Goal: Check status: Check status

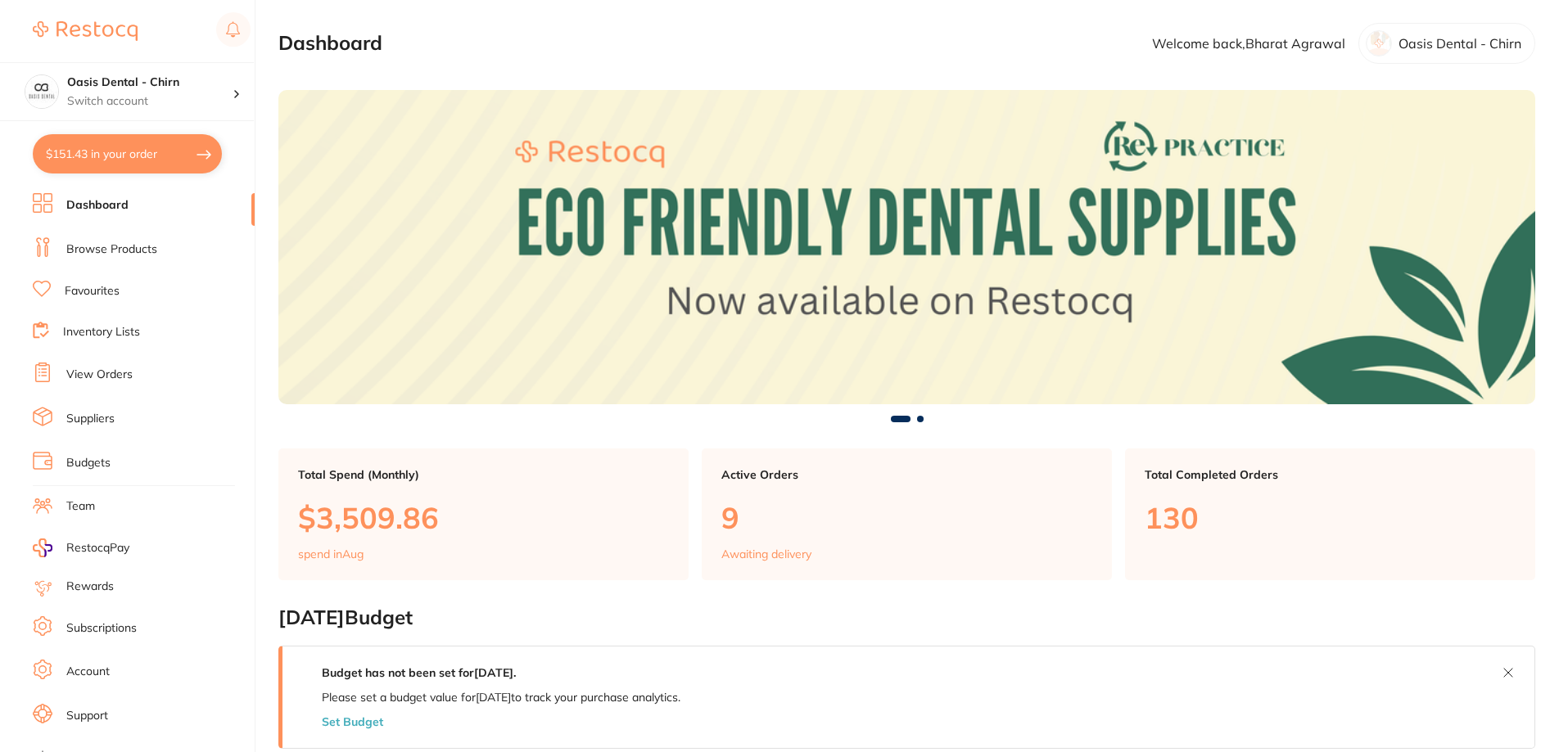
click at [122, 251] on link "Browse Products" at bounding box center [112, 250] width 91 height 17
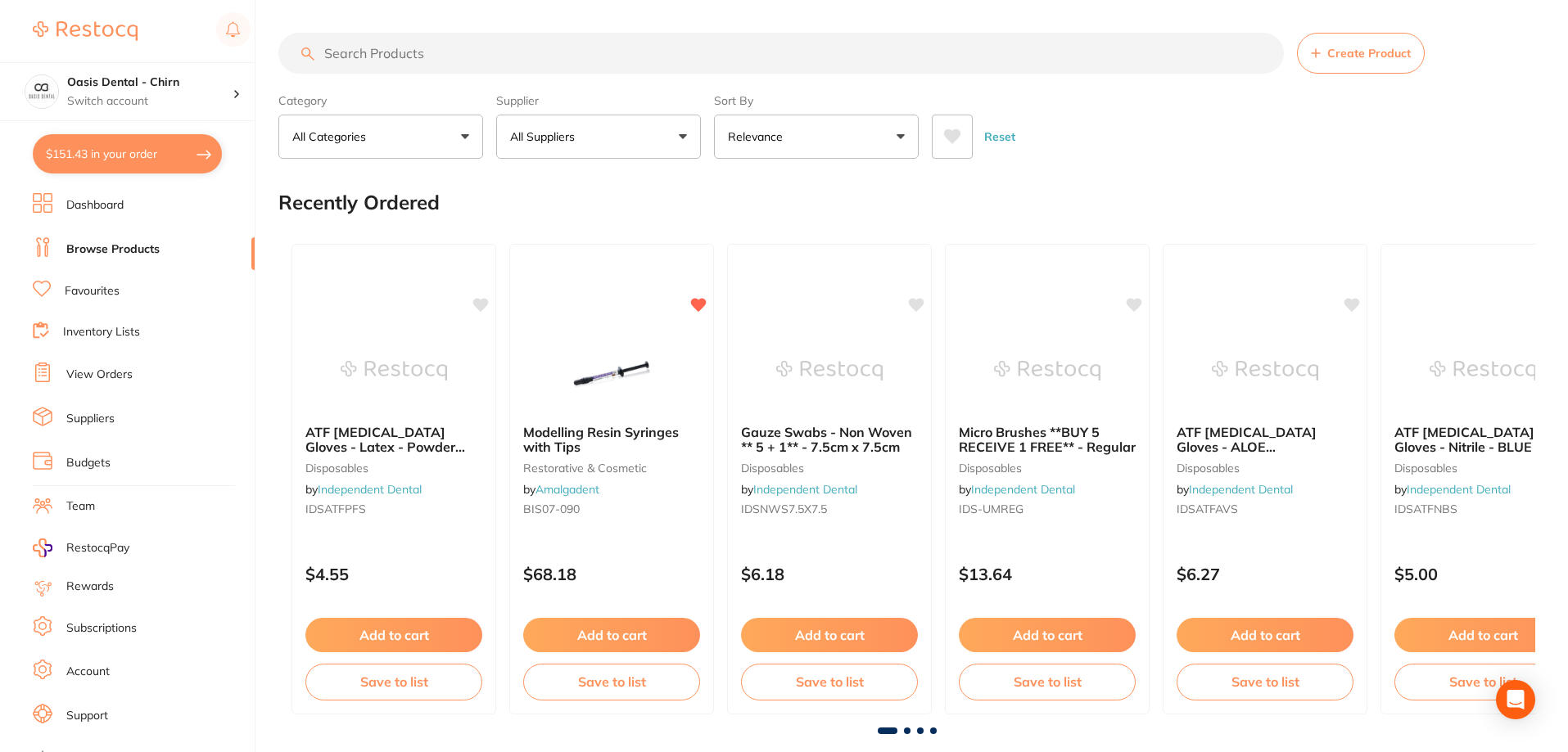
click at [107, 370] on link "View Orders" at bounding box center [100, 375] width 67 height 17
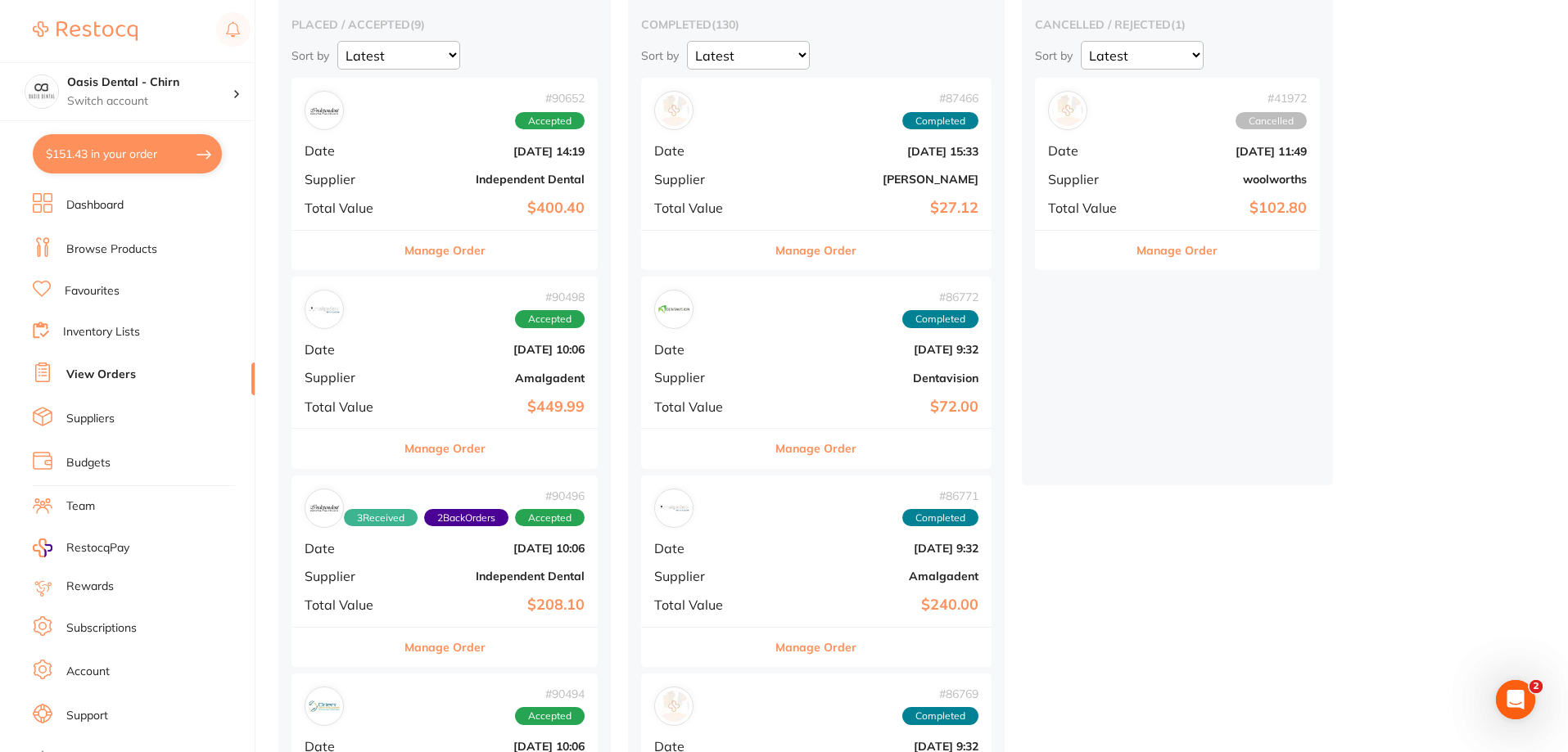
scroll to position [164, 0]
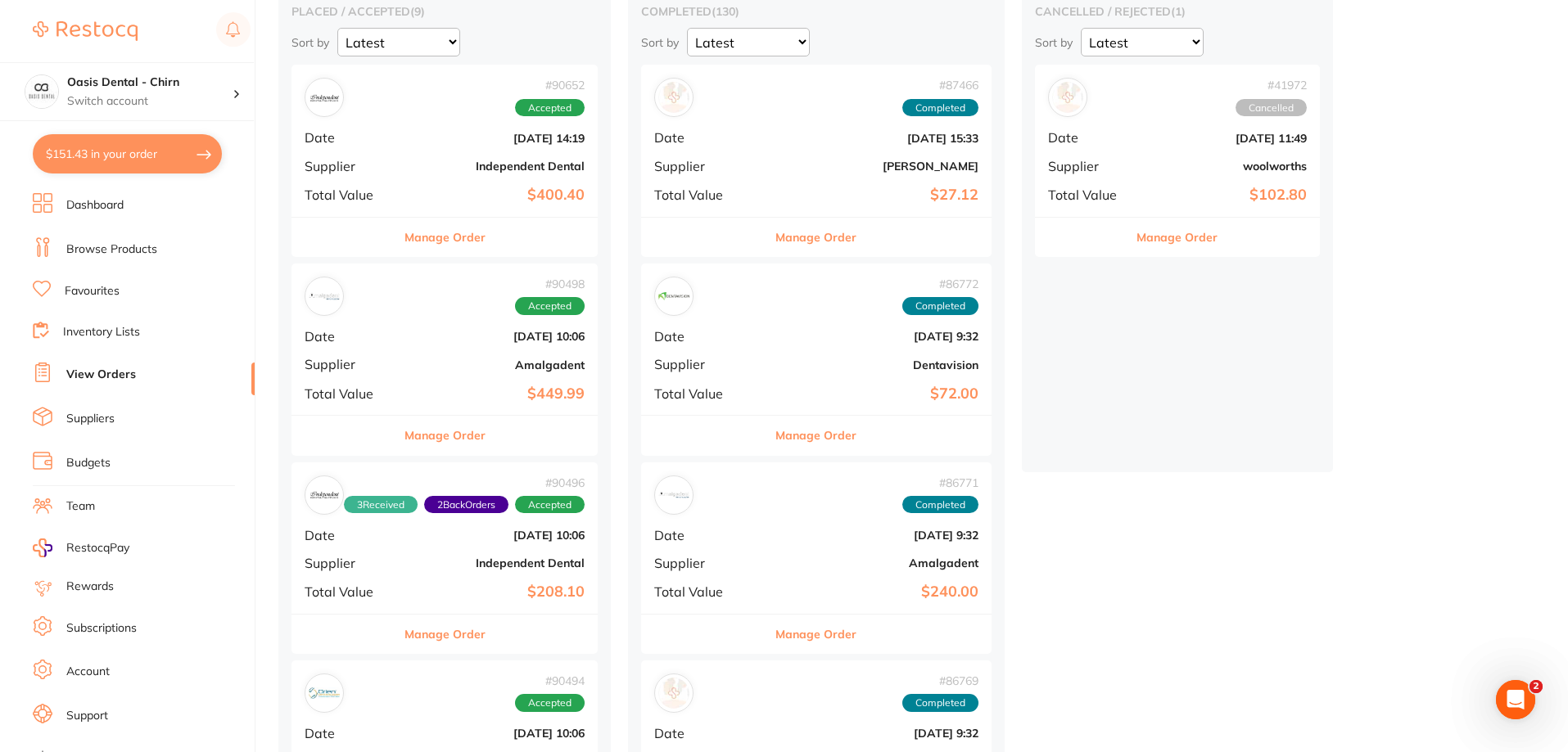
click at [535, 355] on div "# 90498 Accepted Date [DATE] 10:06 Supplier Amalgadent Total Value $449.99" at bounding box center [444, 339] width 306 height 151
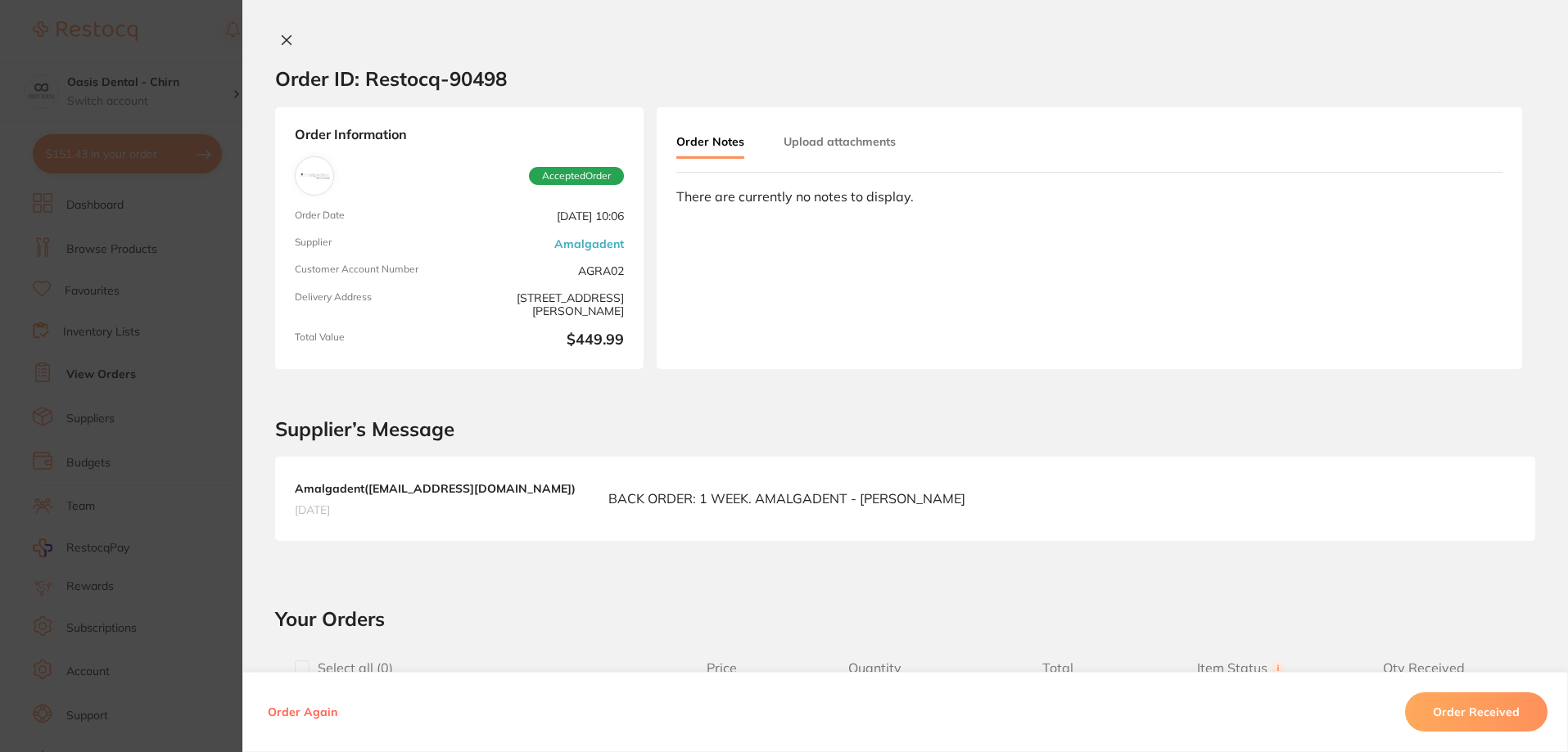
click at [293, 37] on button at bounding box center [287, 41] width 23 height 17
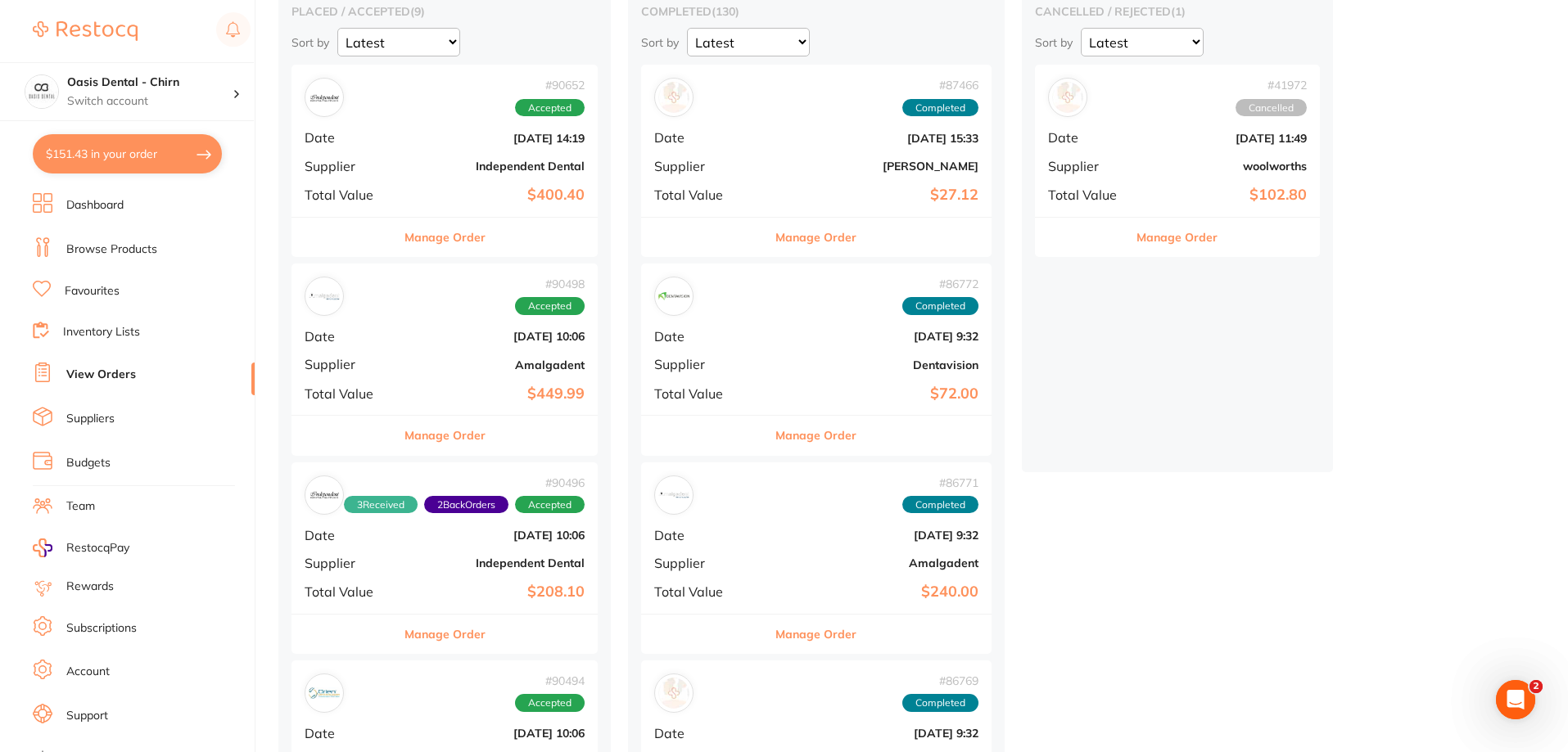
click at [502, 592] on b "$208.10" at bounding box center [496, 592] width 178 height 17
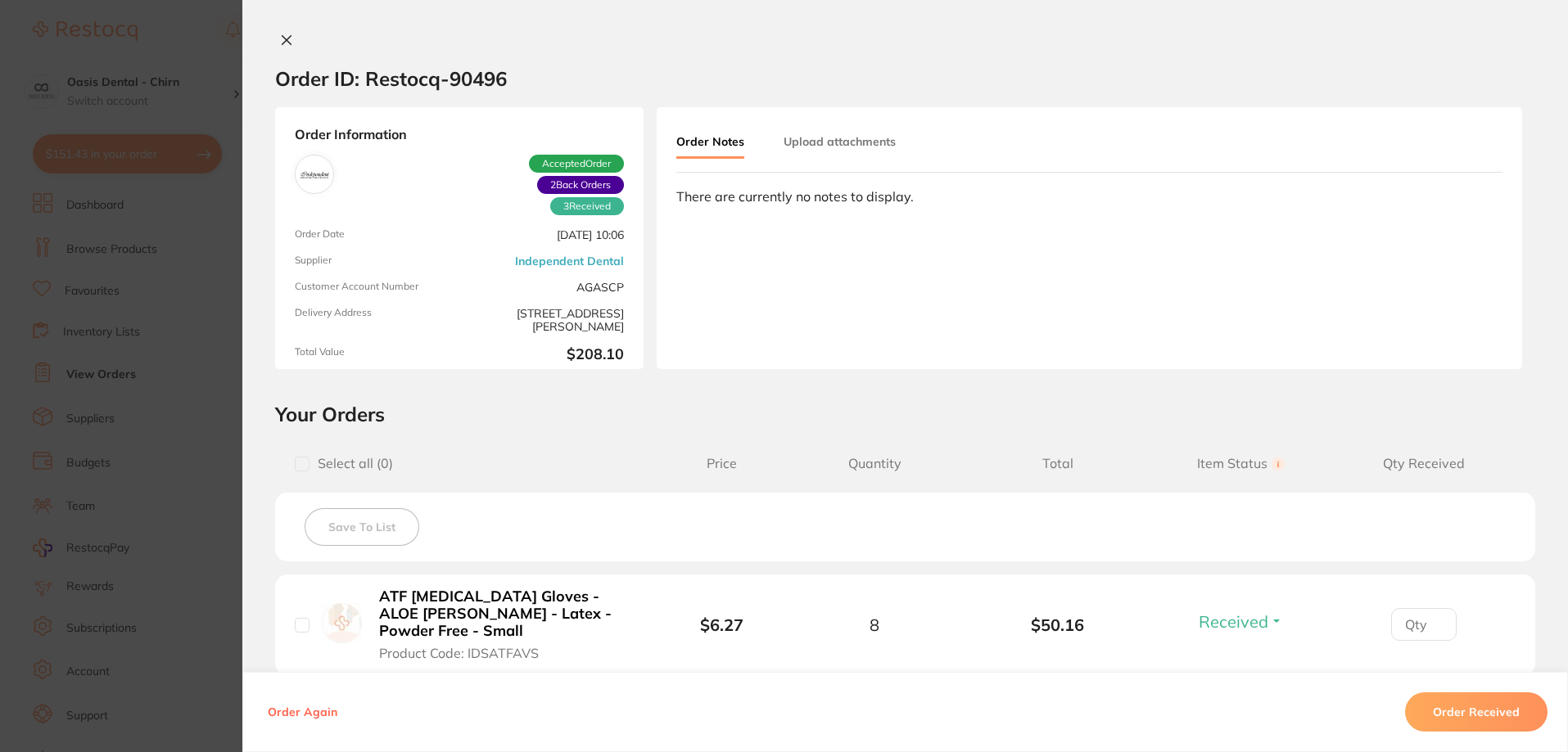
click at [282, 38] on icon at bounding box center [287, 40] width 13 height 13
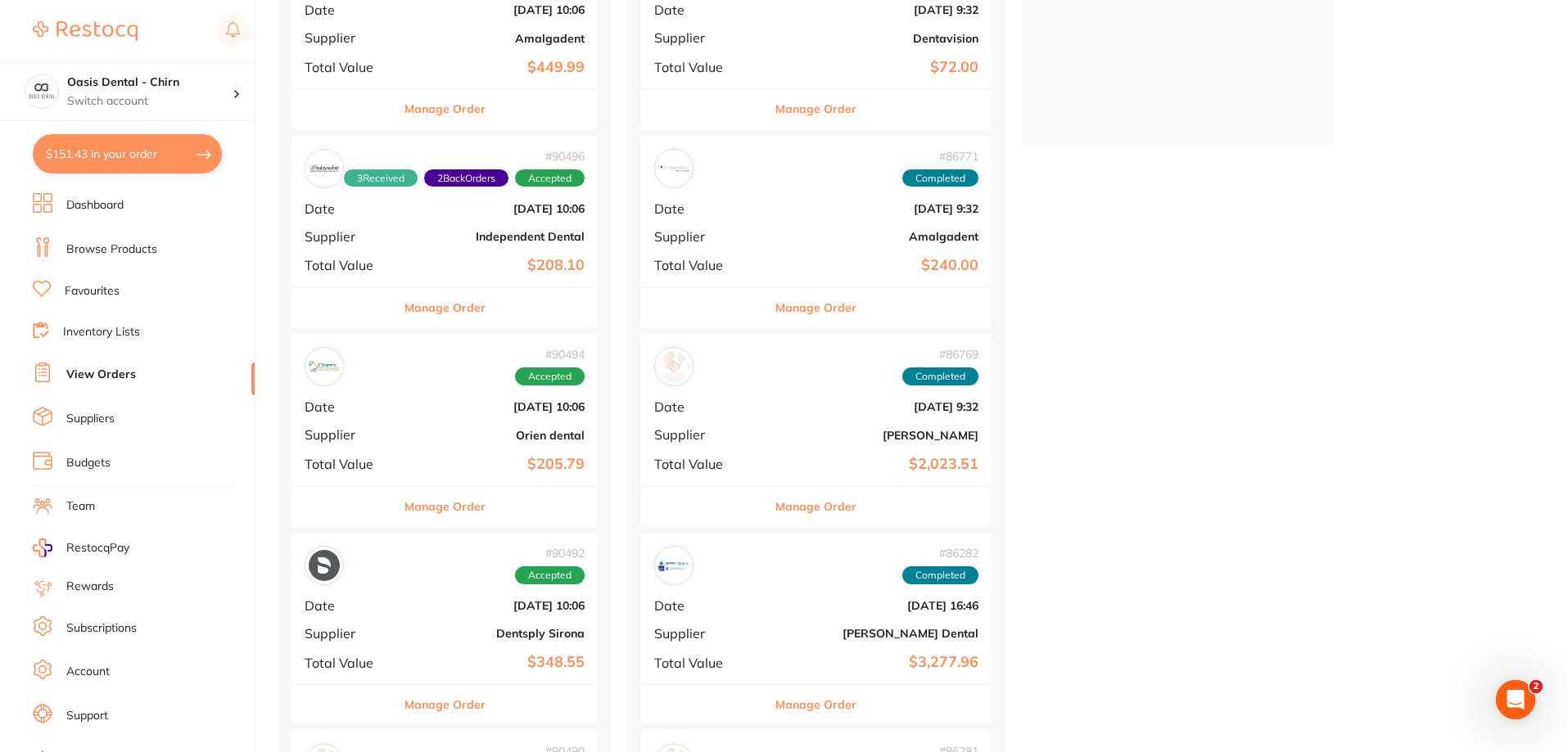
scroll to position [491, 0]
click at [542, 451] on div "# 90494 Accepted Date [DATE] 10:06 Supplier Orien dental Total Value $205.79" at bounding box center [444, 408] width 306 height 151
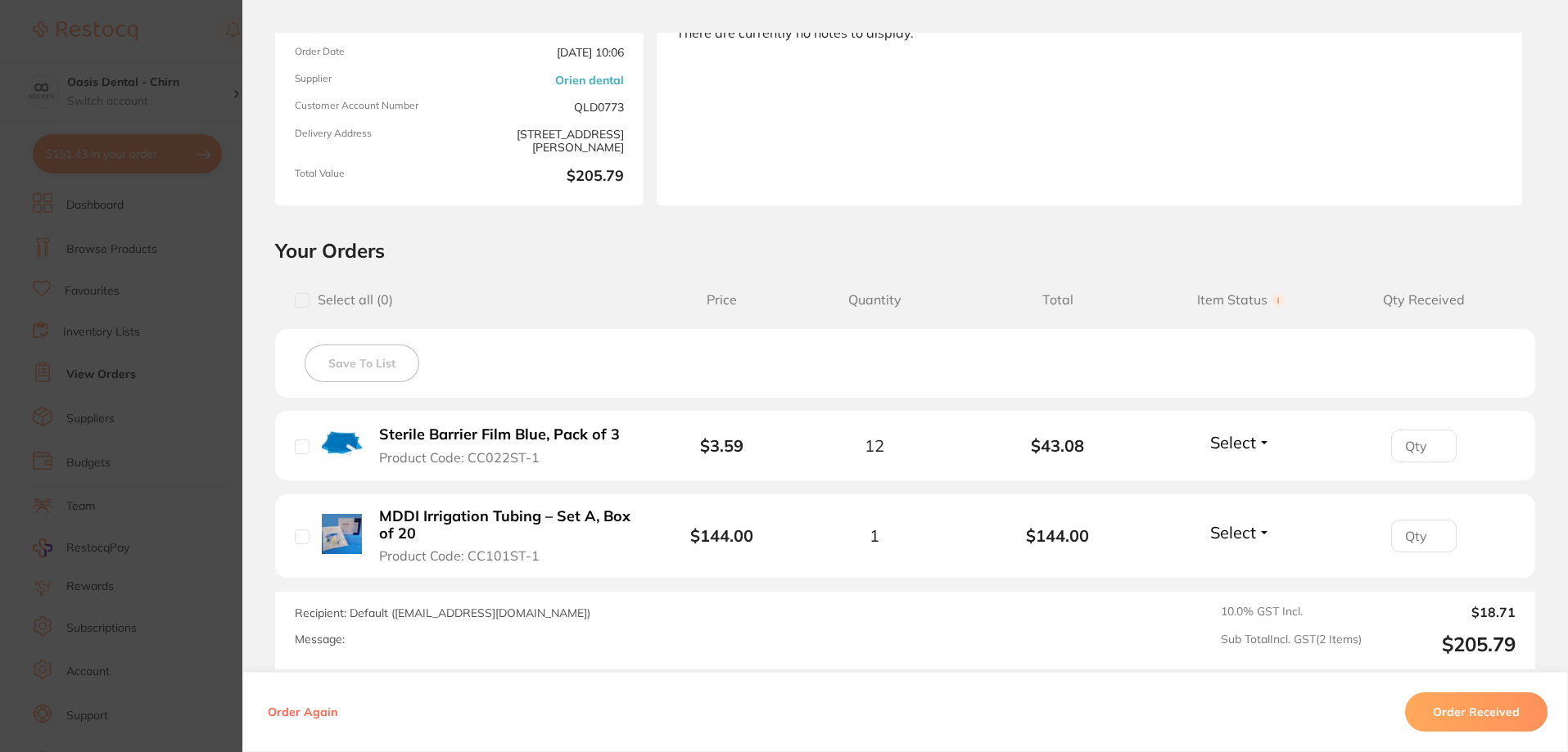
click at [1253, 444] on button "Select" at bounding box center [1240, 443] width 71 height 21
click at [1246, 477] on span "Received" at bounding box center [1241, 477] width 42 height 12
click at [1257, 525] on button "Select" at bounding box center [1240, 532] width 71 height 21
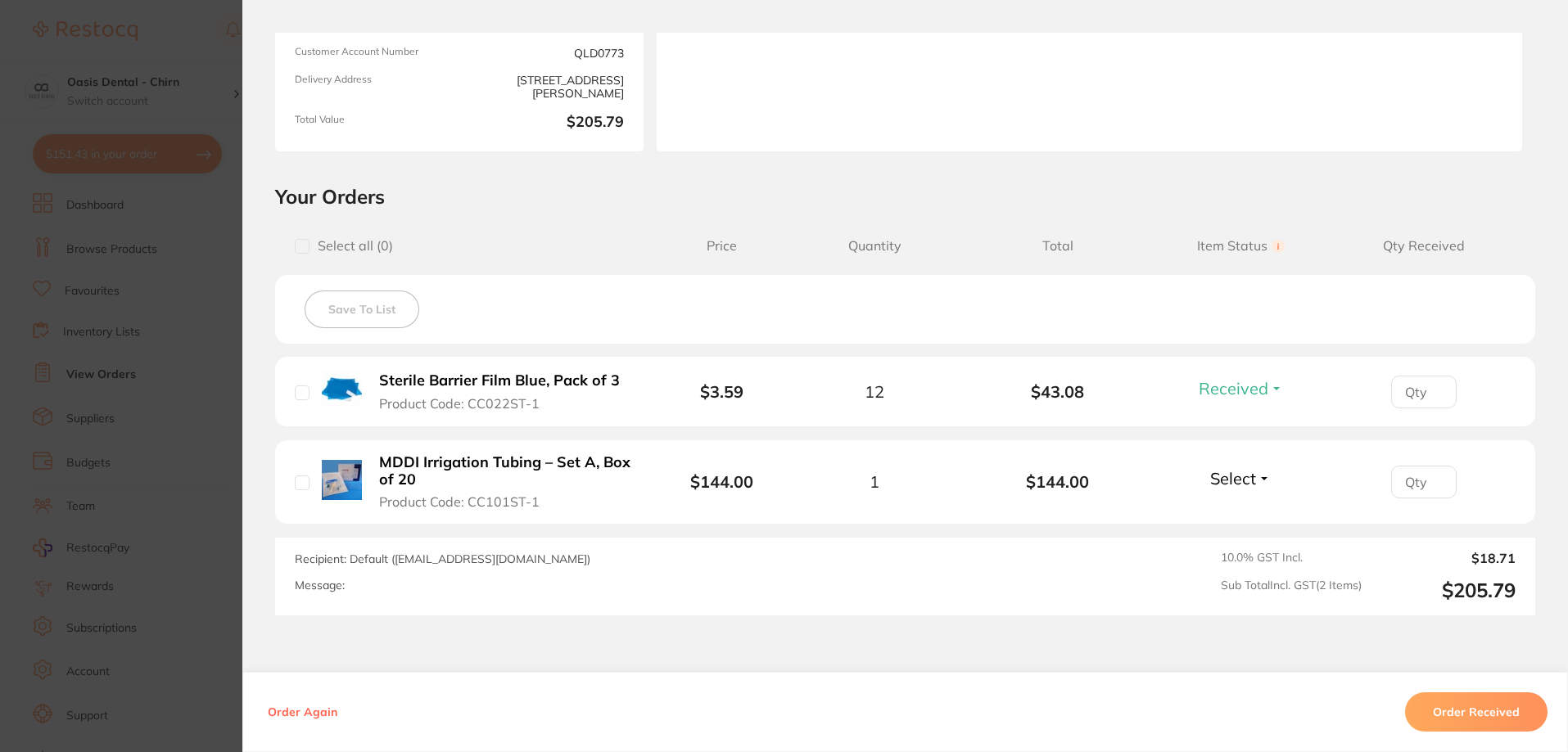
scroll to position [245, 0]
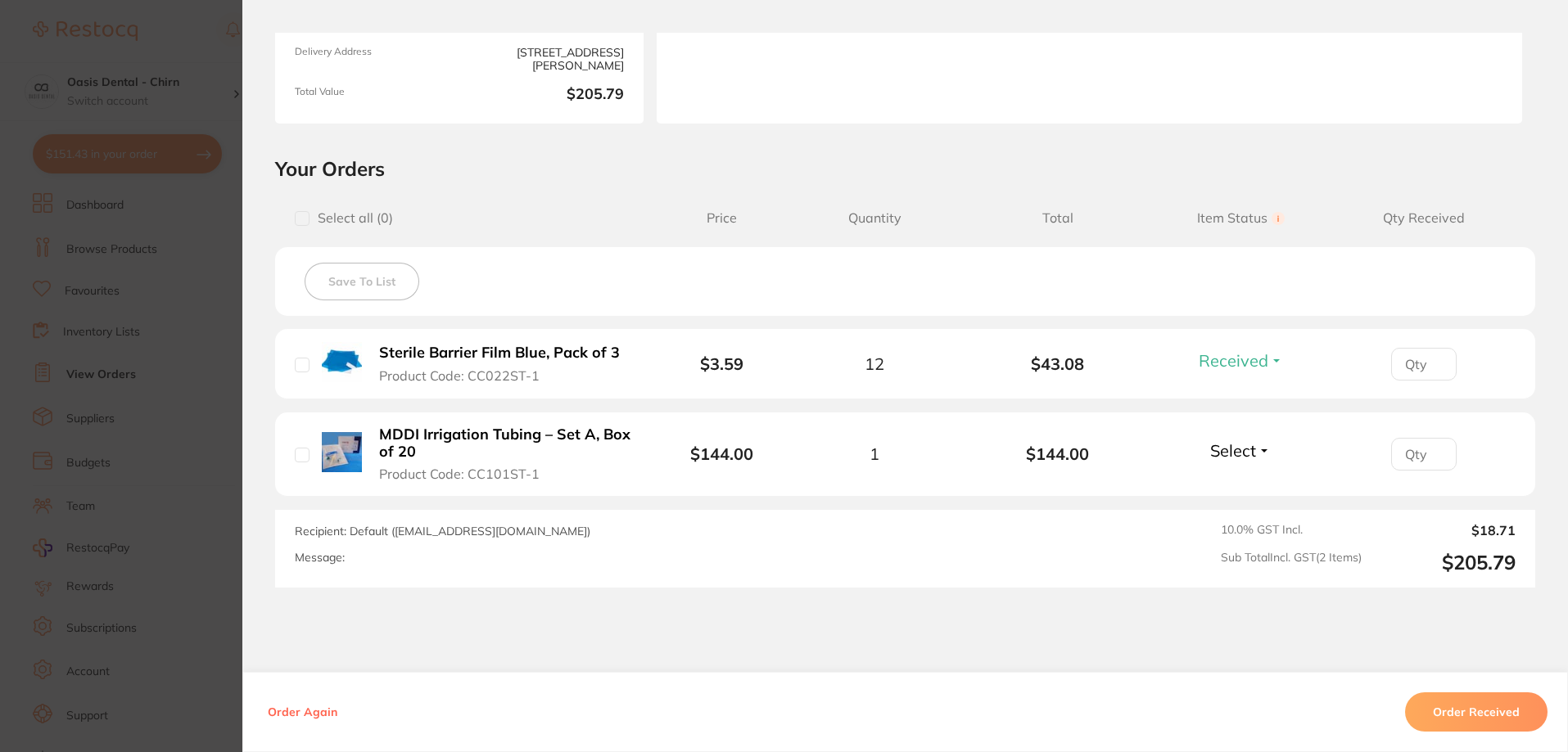
click at [1249, 435] on li "MDDI Irrigation Tubing – Set A, Box of 20 Product Code: CC101ST-1 $144.00 1 $14…" at bounding box center [906, 454] width 1260 height 84
click at [1252, 446] on span "Select" at bounding box center [1233, 450] width 46 height 21
click at [1234, 476] on button "Received" at bounding box center [1241, 487] width 42 height 26
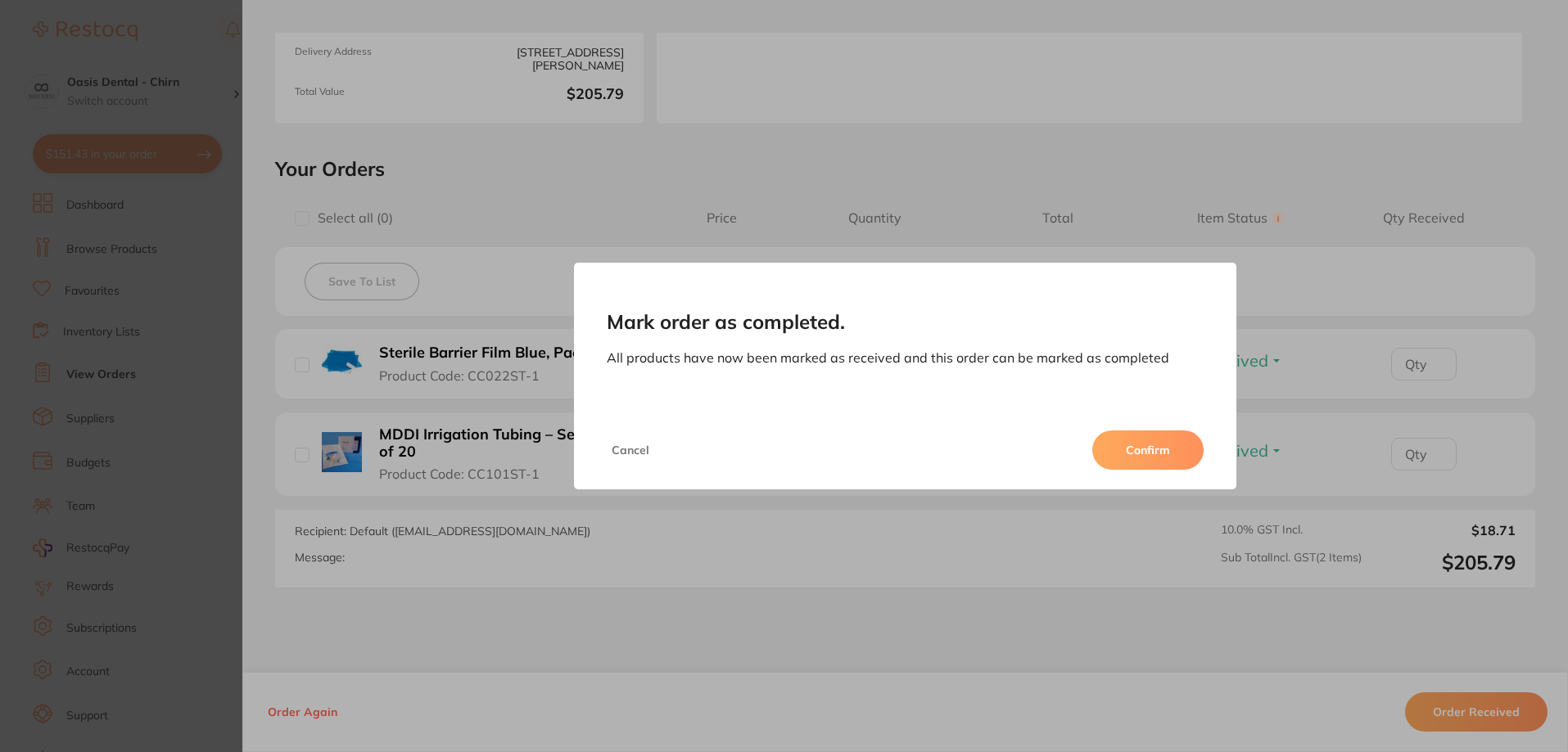
click at [1152, 465] on button "Confirm" at bounding box center [1149, 450] width 112 height 39
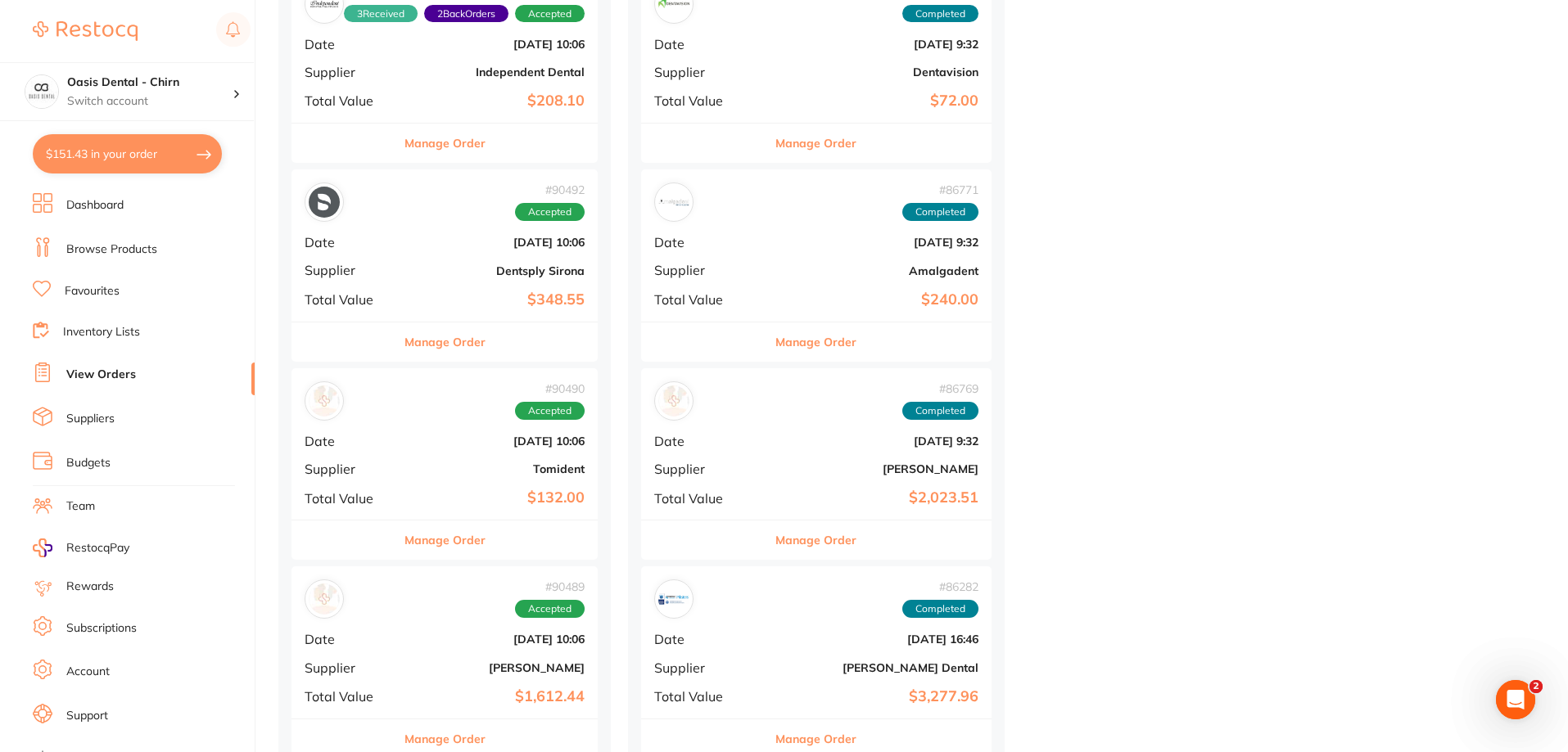
click at [543, 489] on b "$132.00" at bounding box center [496, 497] width 178 height 17
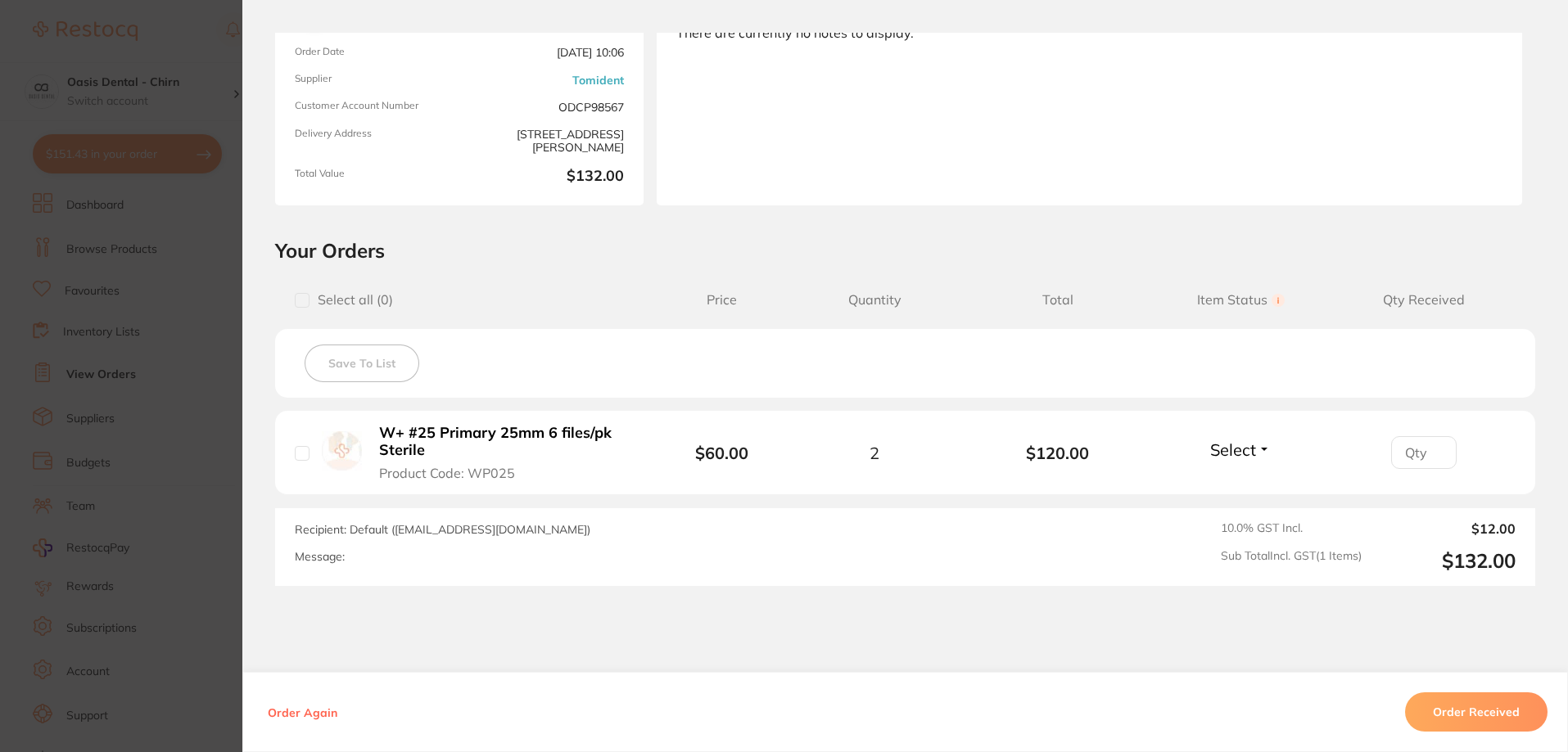
click at [1237, 456] on span "Select" at bounding box center [1233, 449] width 46 height 21
click at [1238, 476] on button "Received" at bounding box center [1241, 486] width 42 height 26
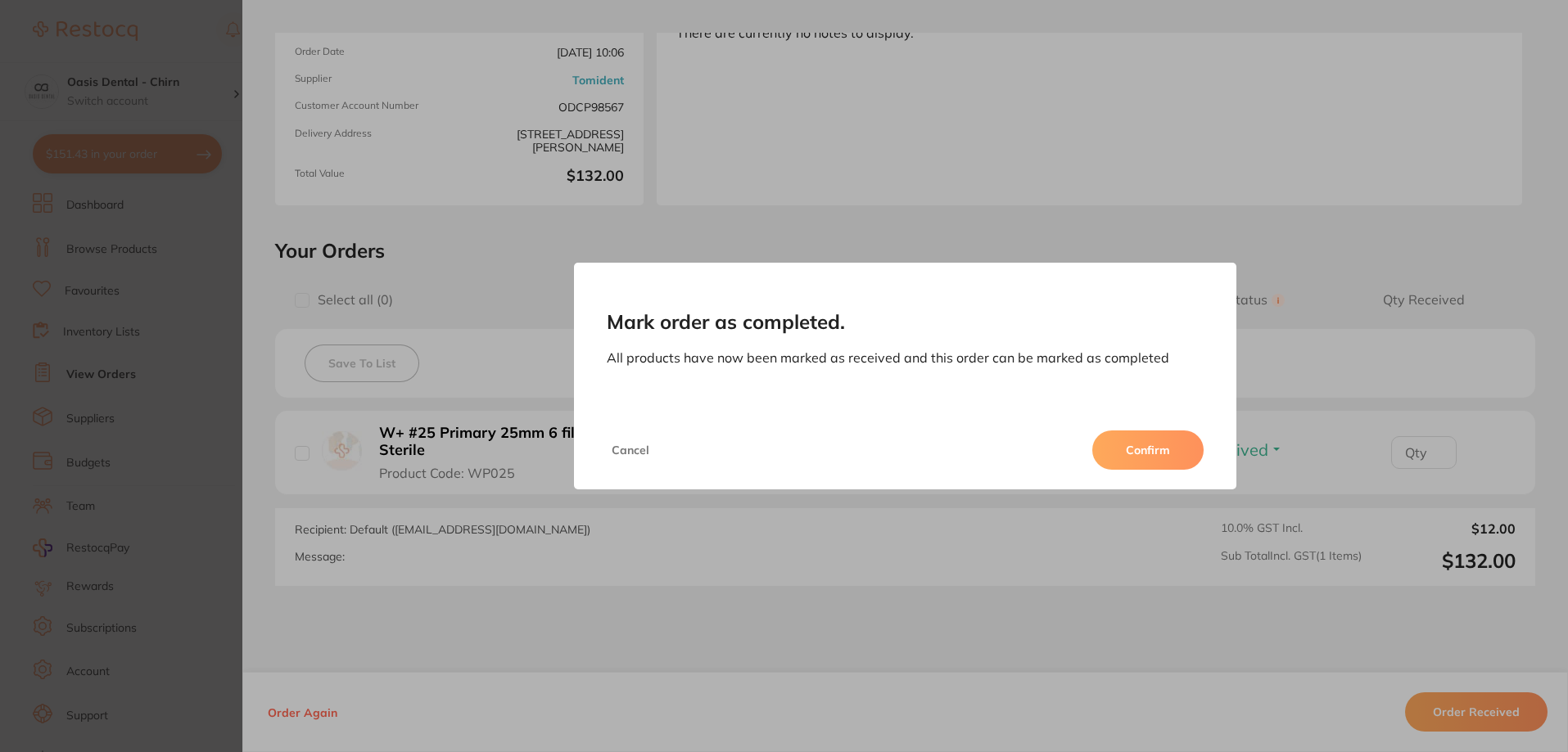
click at [1178, 433] on button "Confirm" at bounding box center [1149, 450] width 112 height 39
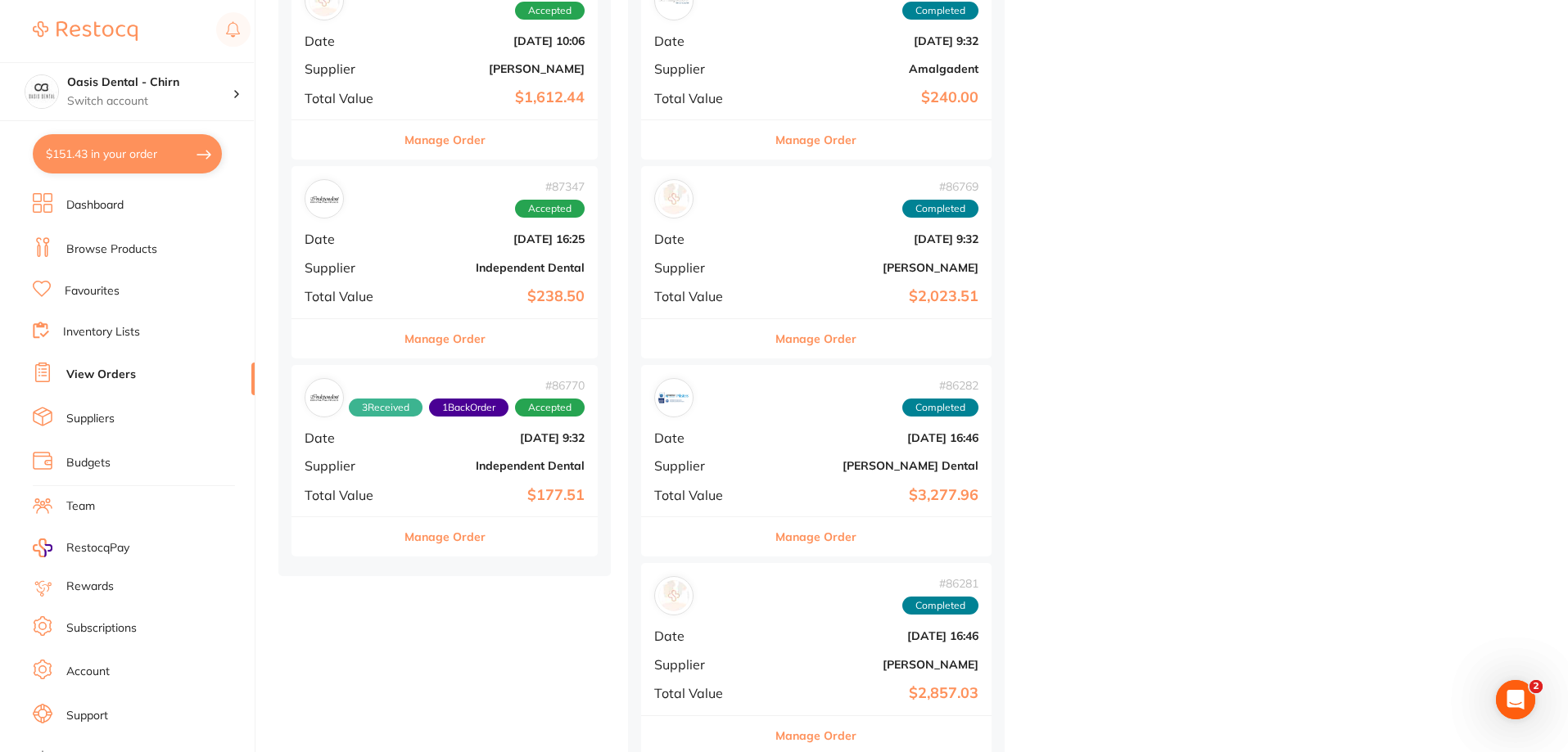
scroll to position [1064, 0]
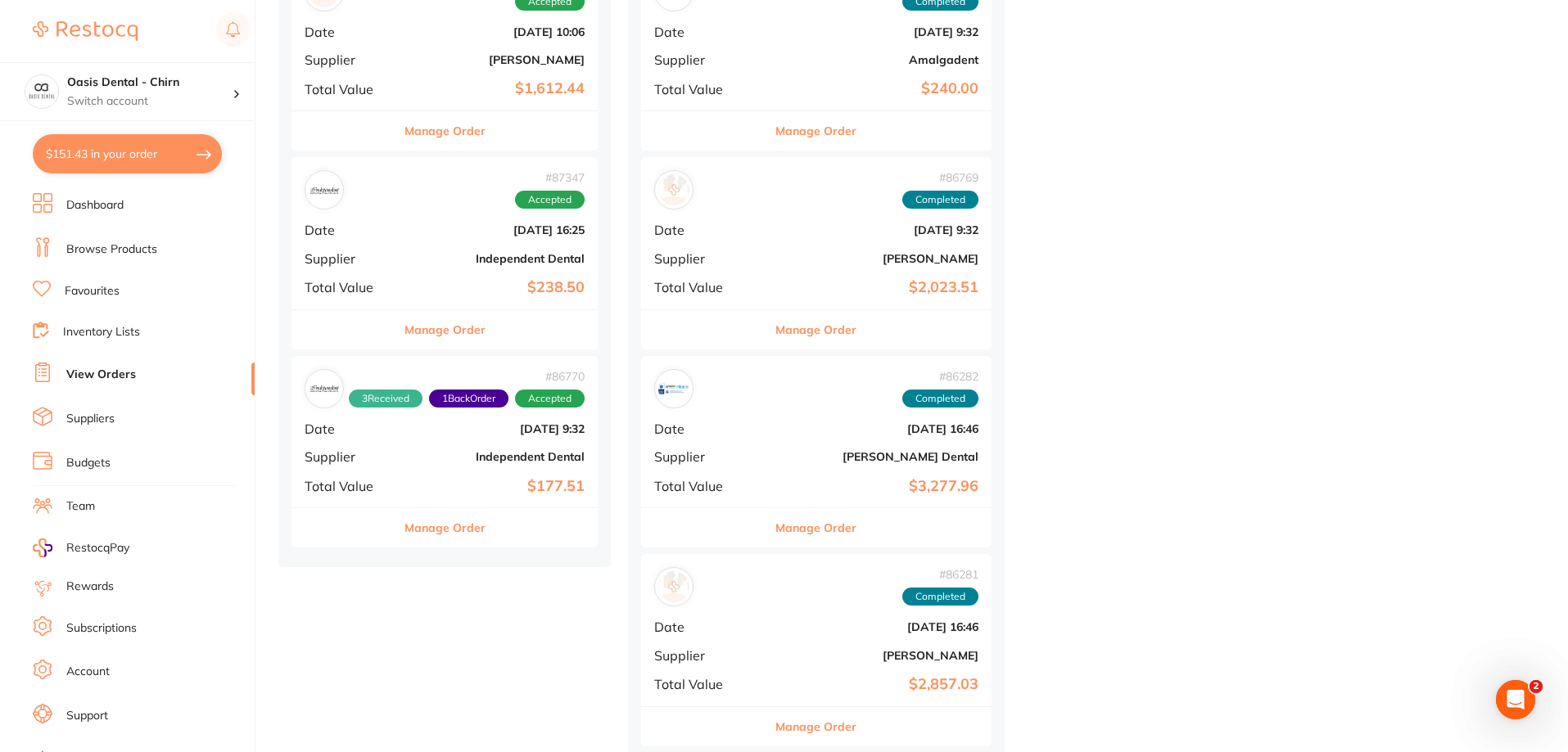
click at [524, 472] on div "# 86770 3 Received 1 Back Order Accepted Date [DATE] 9:32 Supplier Independent …" at bounding box center [444, 432] width 306 height 151
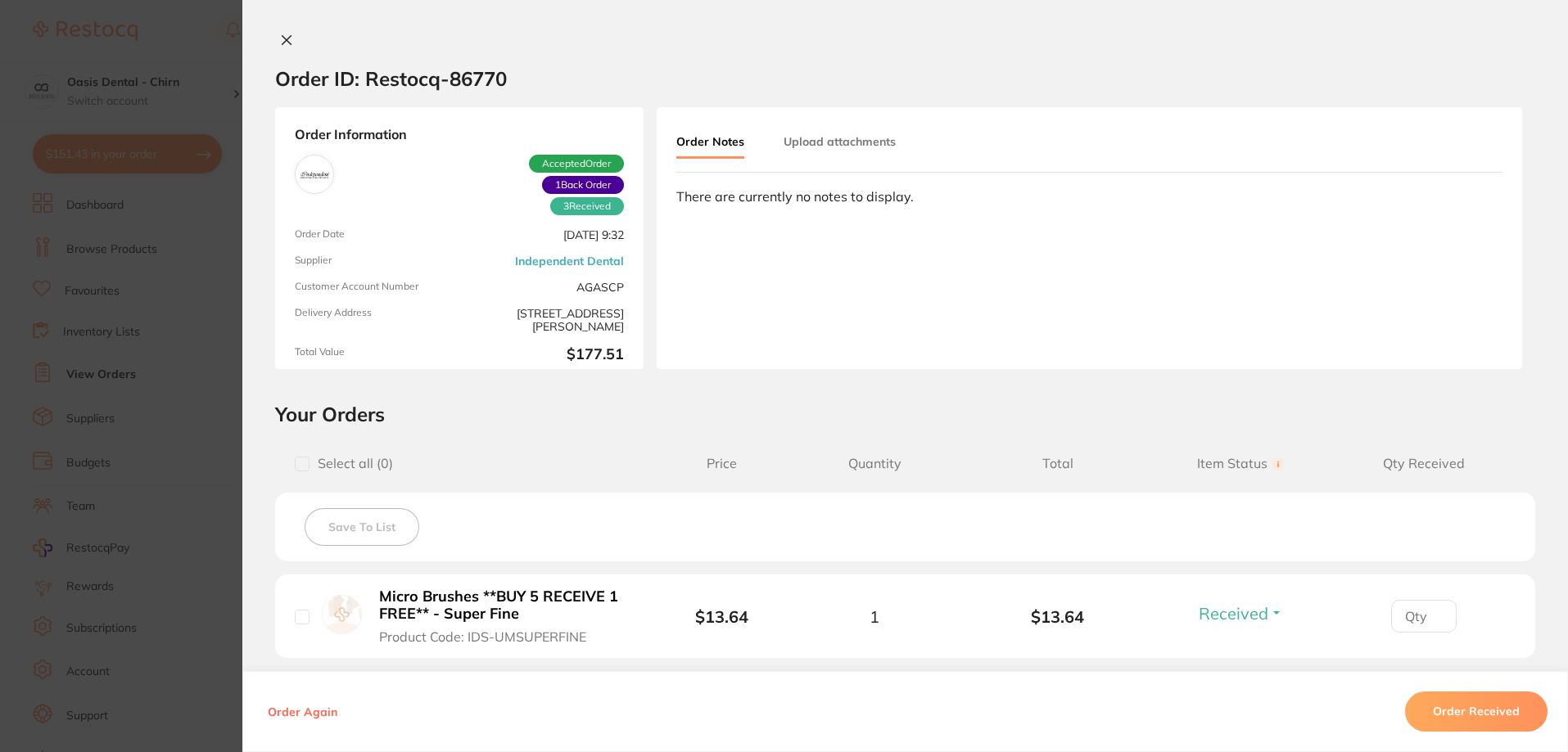
click at [284, 42] on icon at bounding box center [286, 40] width 9 height 9
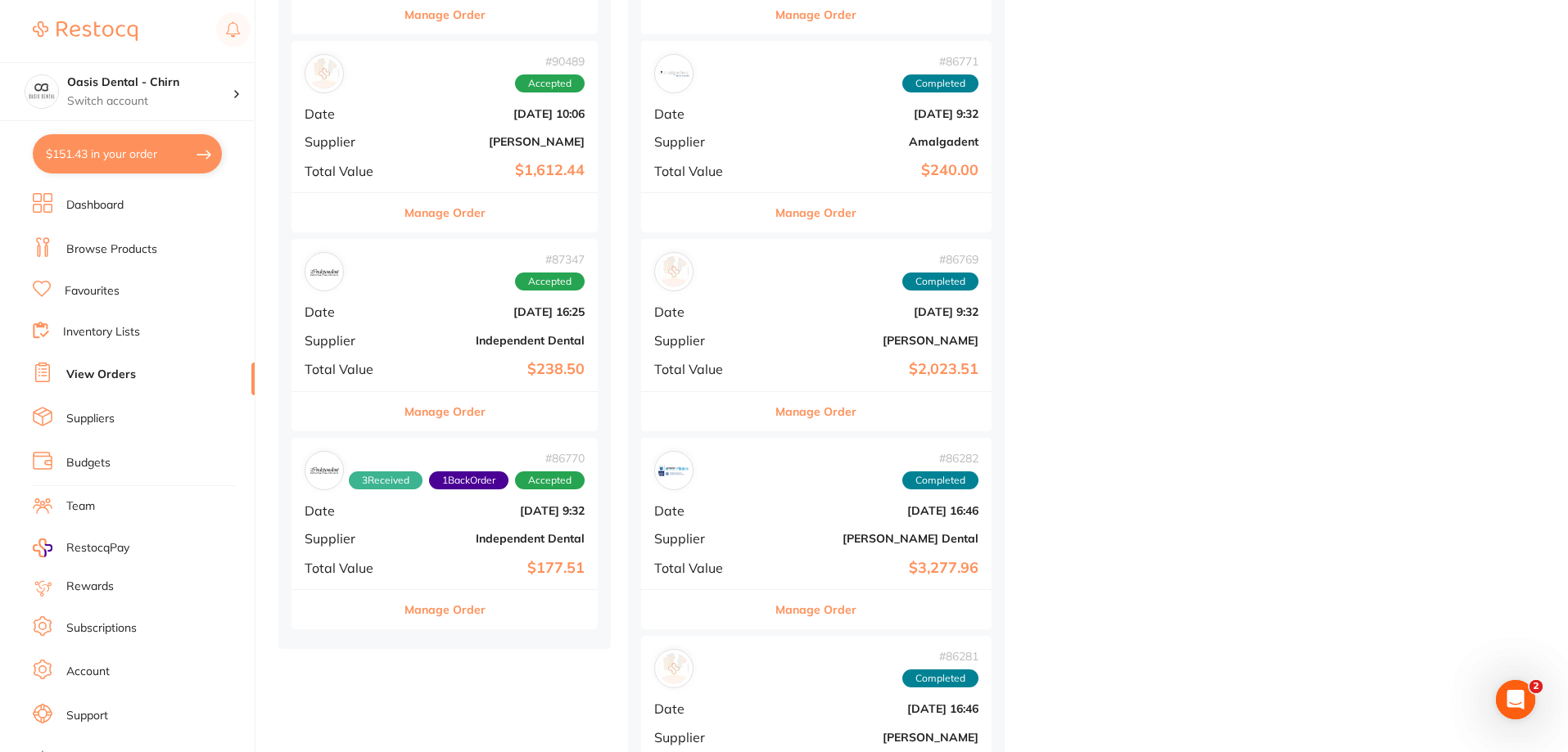
scroll to position [900, 0]
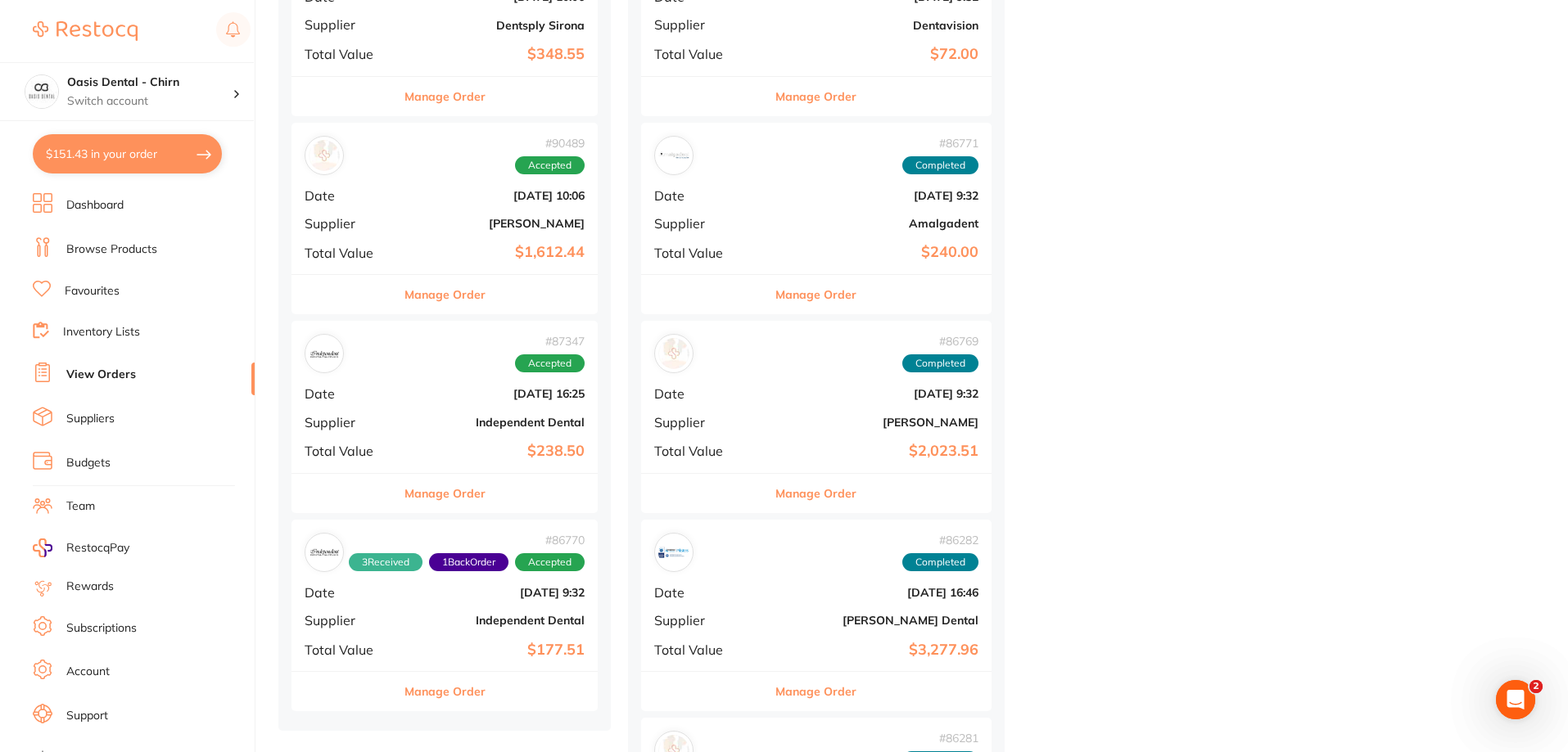
click at [512, 243] on div "# 90489 Accepted Date [DATE] 10:06 Supplier [PERSON_NAME] Total Value $1,612.44" at bounding box center [444, 199] width 306 height 151
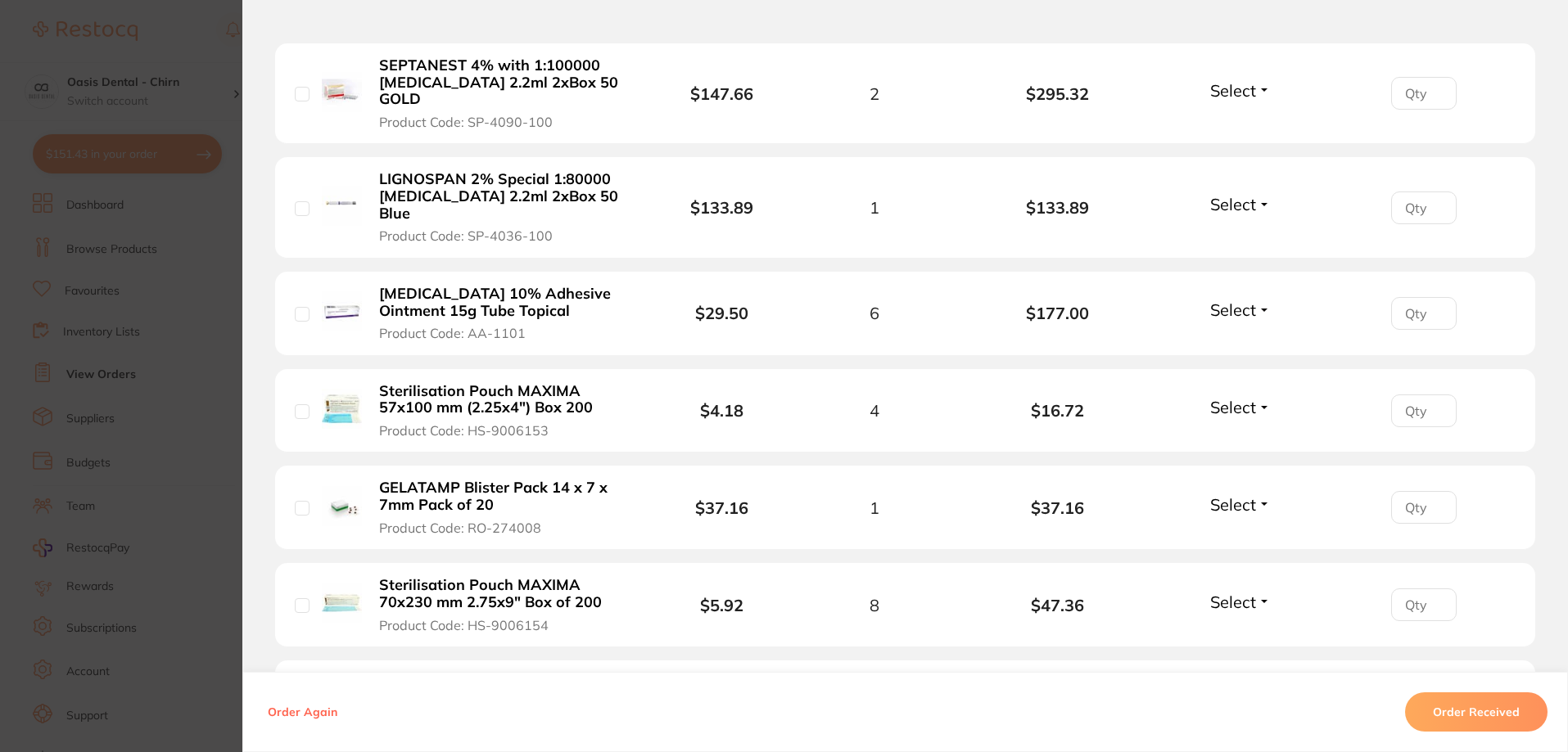
scroll to position [573, 0]
